Goal: Task Accomplishment & Management: Manage account settings

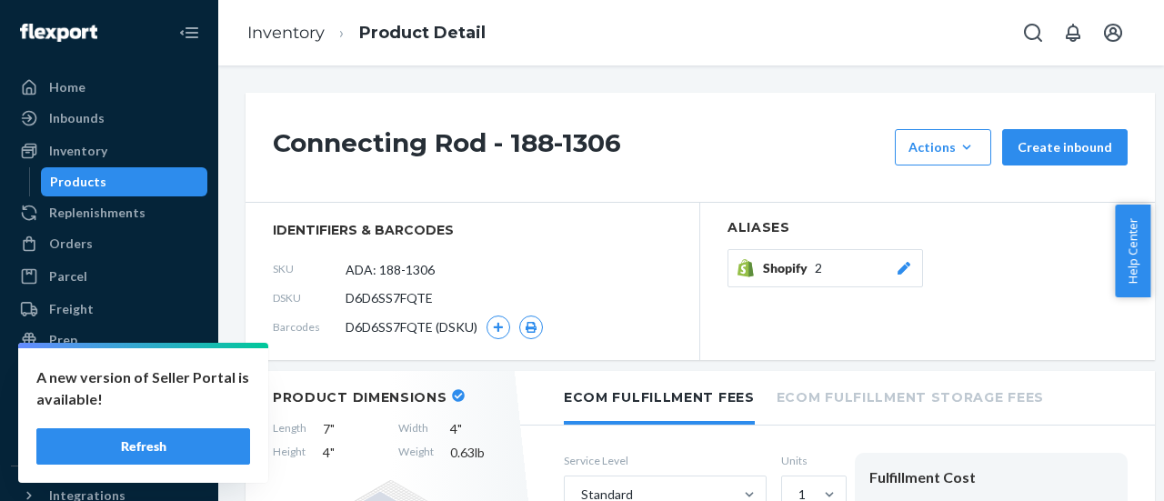
click at [151, 446] on button "Refresh" at bounding box center [143, 446] width 214 height 36
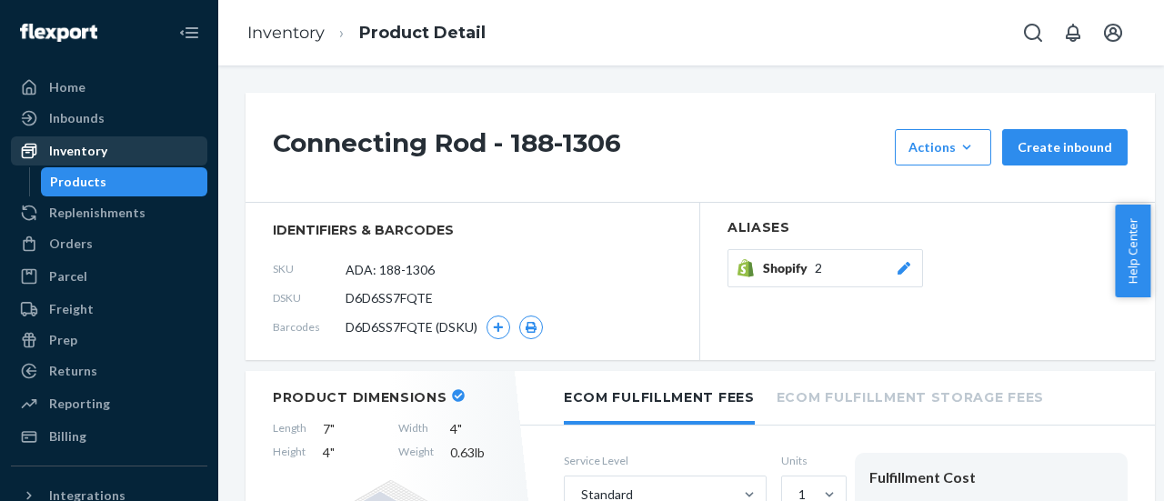
click at [112, 139] on div "Inventory" at bounding box center [109, 150] width 193 height 25
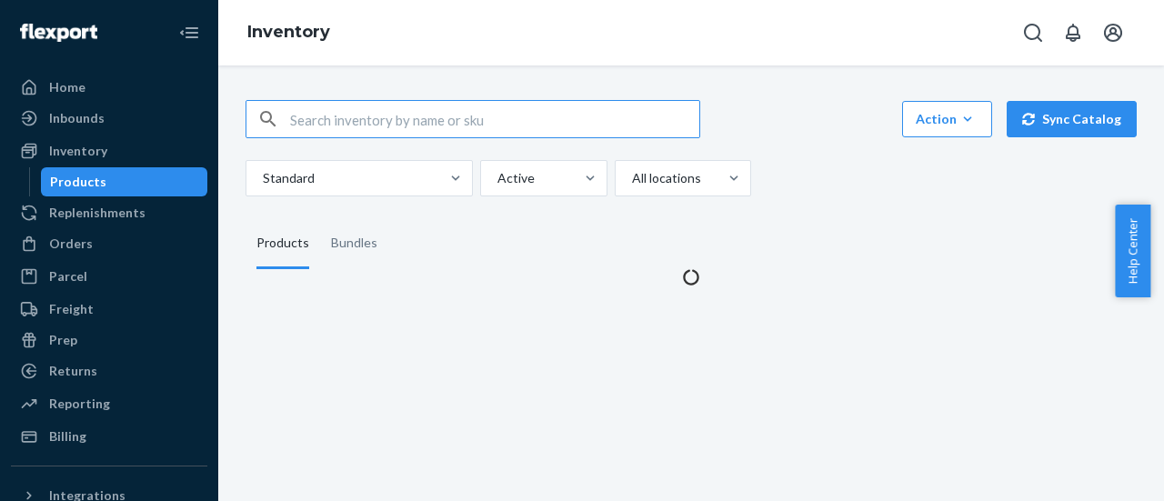
click at [355, 117] on input "text" at bounding box center [494, 119] width 409 height 36
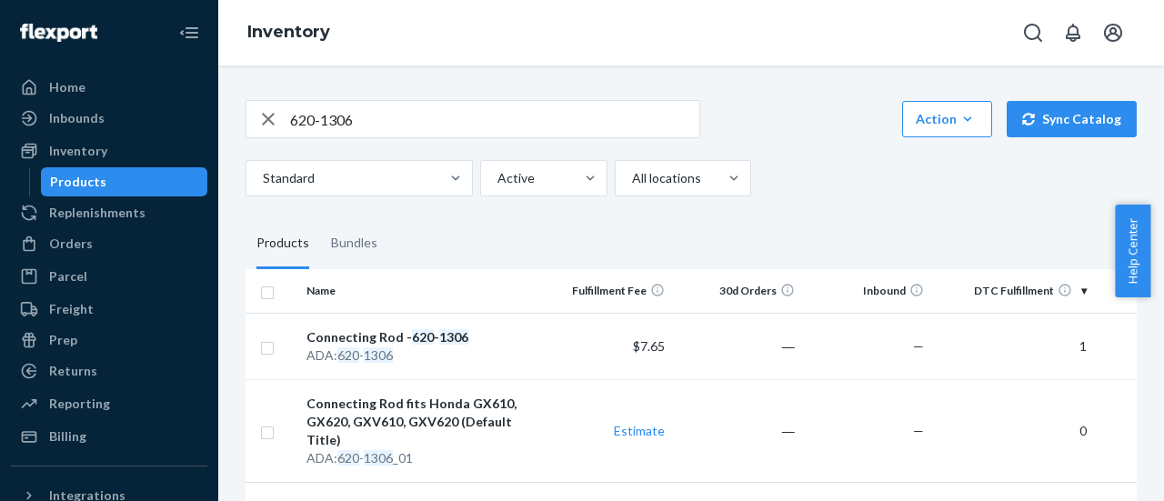
click at [367, 118] on input "620-1306" at bounding box center [494, 119] width 409 height 36
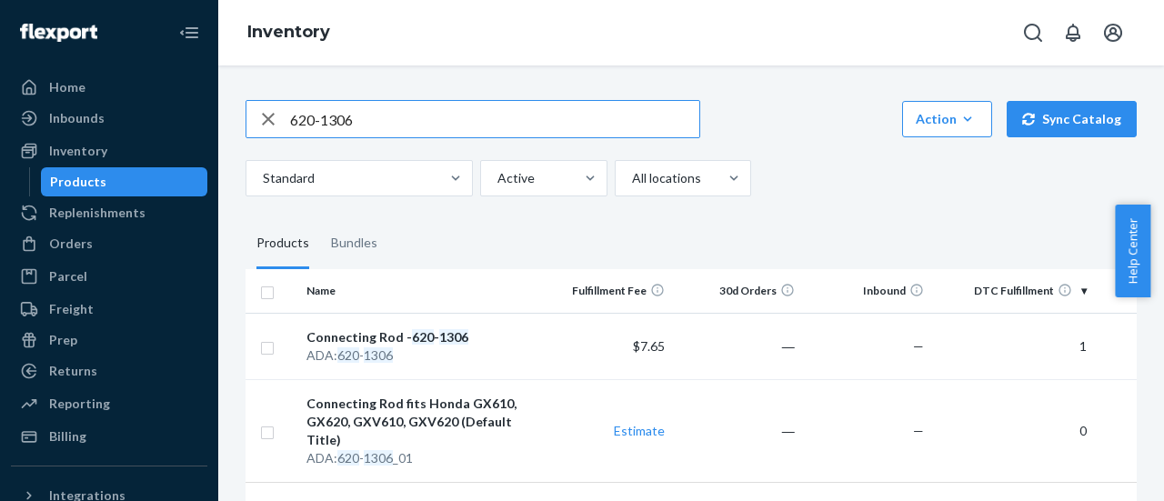
click at [367, 117] on input "620-1306" at bounding box center [494, 119] width 409 height 36
type input "808656"
